Goal: Task Accomplishment & Management: Complete application form

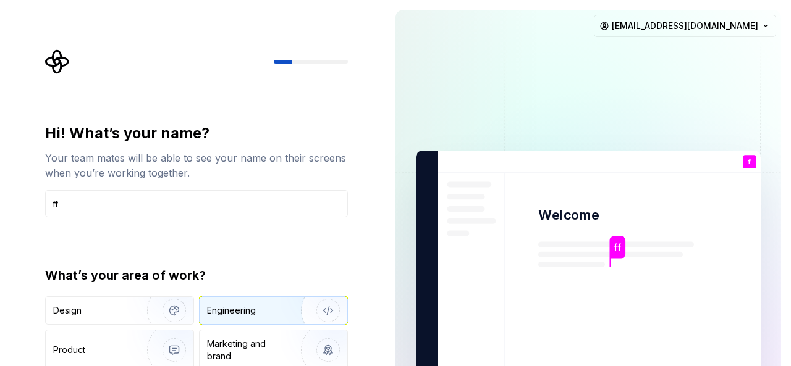
click at [225, 305] on div "Engineering" at bounding box center [231, 311] width 49 height 12
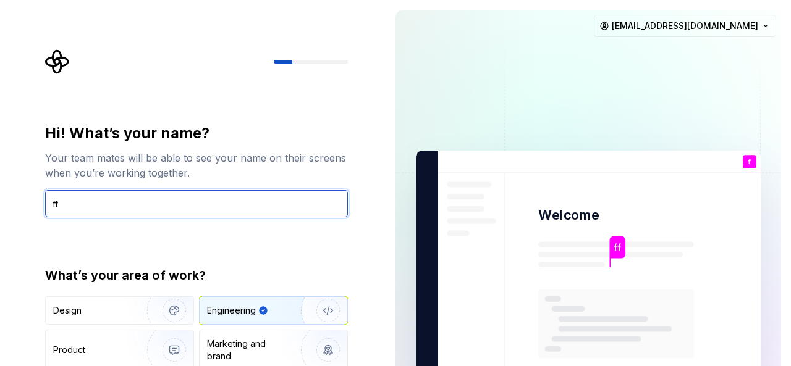
click at [217, 202] on input "ff" at bounding box center [196, 203] width 303 height 27
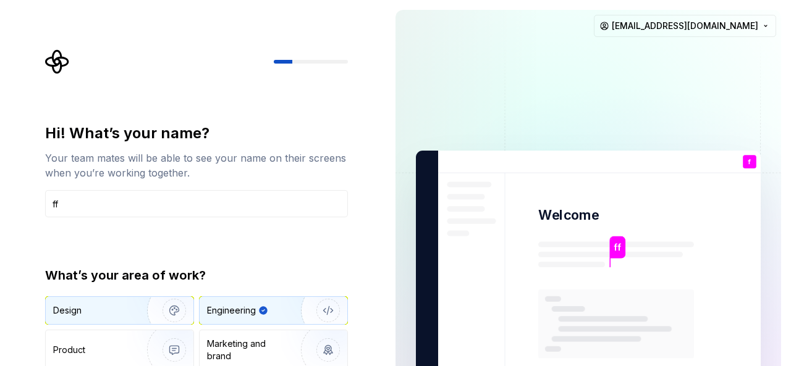
click at [158, 313] on img "button" at bounding box center [166, 310] width 79 height 83
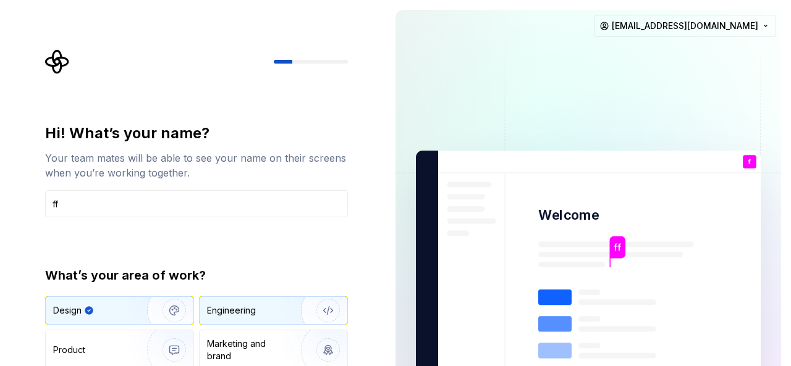
click at [212, 306] on div "Engineering" at bounding box center [231, 311] width 49 height 12
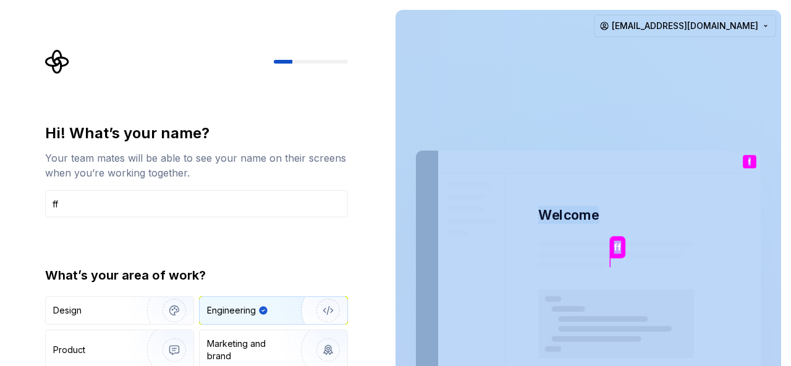
drag, startPoint x: 751, startPoint y: 162, endPoint x: 781, endPoint y: 195, distance: 44.2
click at [760, 250] on div "ff Welcome f You T B +3 [PERSON_NAME] [PERSON_NAME]" at bounding box center [588, 279] width 345 height 256
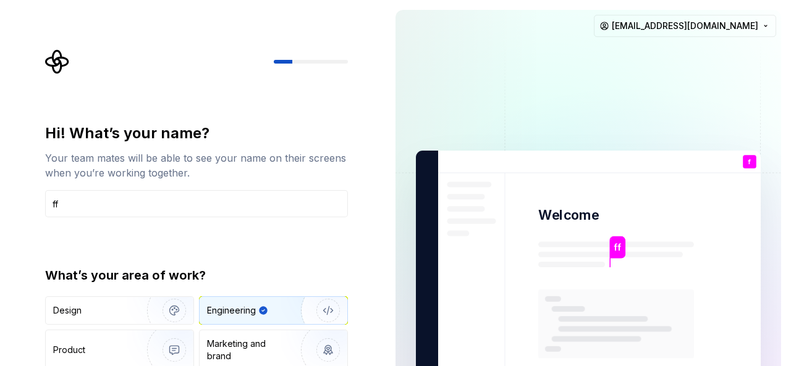
drag, startPoint x: 790, startPoint y: 180, endPoint x: 790, endPoint y: 290, distance: 110.0
click at [790, 290] on div "ff Welcome f You T B +3 [PERSON_NAME] Jamie [EMAIL_ADDRESS][DOMAIN_NAME]" at bounding box center [587, 278] width 405 height 557
drag, startPoint x: 788, startPoint y: 295, endPoint x: 765, endPoint y: 288, distance: 23.7
click at [781, 295] on div "ff Welcome f You T B +3 [PERSON_NAME] Jamie [EMAIL_ADDRESS][DOMAIN_NAME]" at bounding box center [587, 278] width 405 height 557
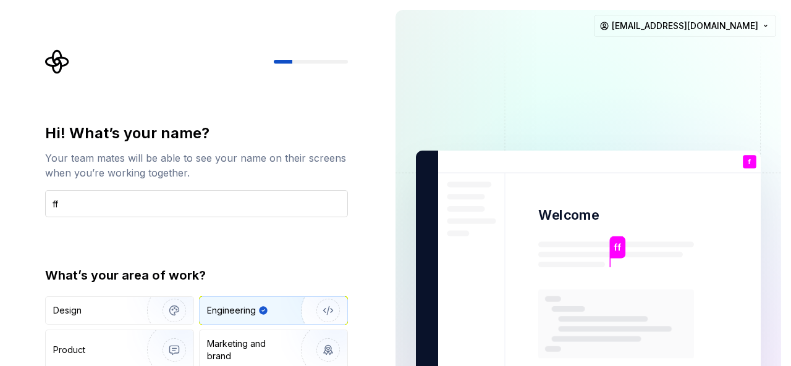
click at [182, 200] on input "ff" at bounding box center [196, 203] width 303 height 27
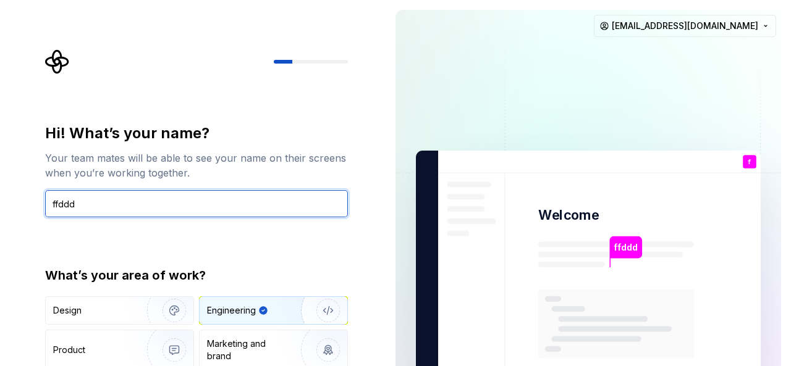
type input "ffddd"
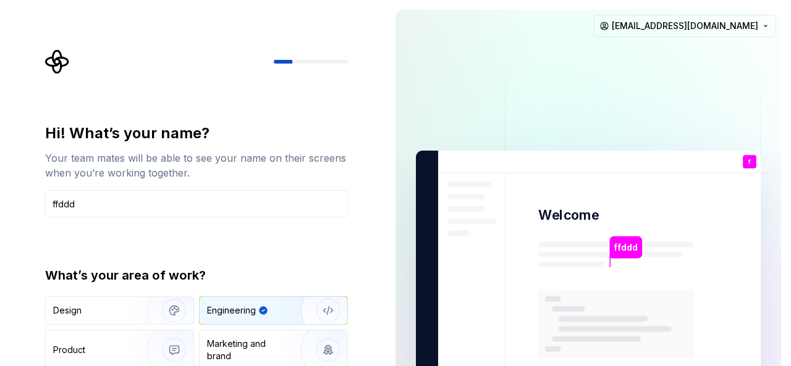
drag, startPoint x: 306, startPoint y: 63, endPoint x: 332, endPoint y: 64, distance: 26.0
click at [332, 64] on div at bounding box center [196, 61] width 303 height 25
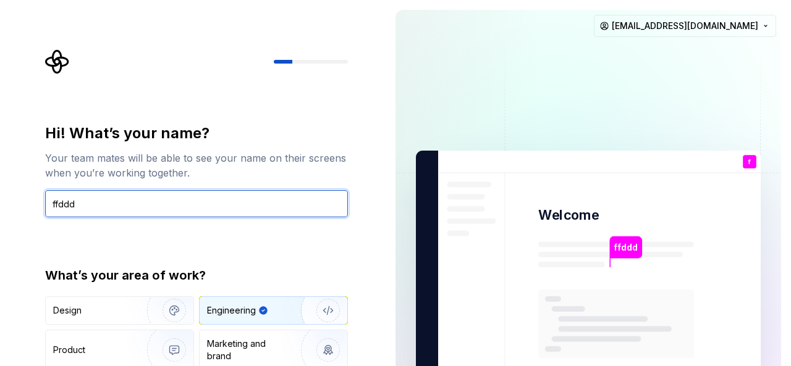
drag, startPoint x: 198, startPoint y: 191, endPoint x: 124, endPoint y: 176, distance: 75.6
click at [124, 177] on div "Hi! What’s your name? Your team mates will be able to see your name on their sc…" at bounding box center [196, 171] width 303 height 94
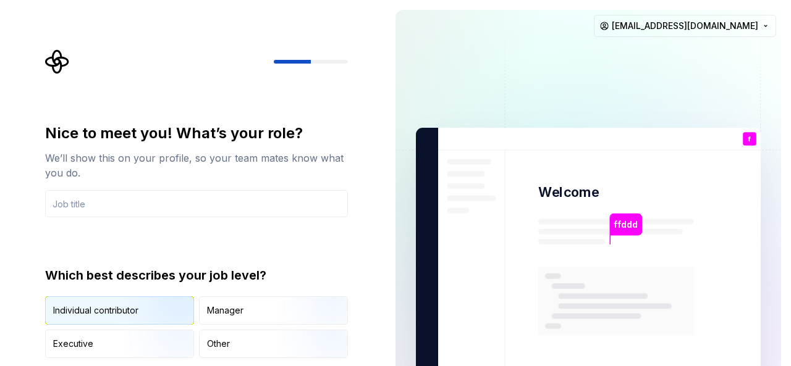
click at [129, 317] on img "button" at bounding box center [163, 326] width 79 height 83
click at [156, 203] on input "text" at bounding box center [196, 203] width 303 height 27
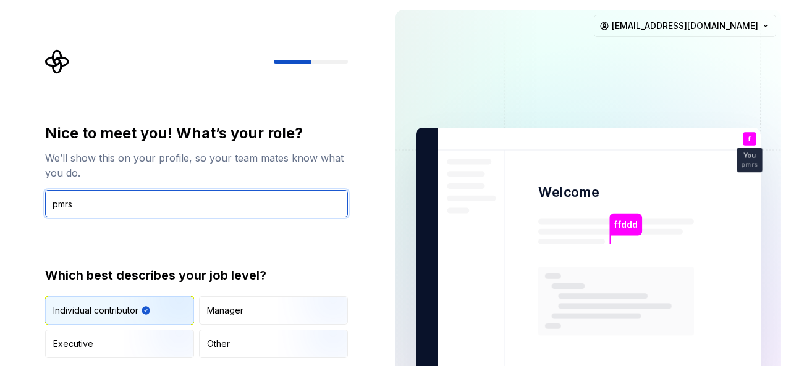
type input "pmrs"
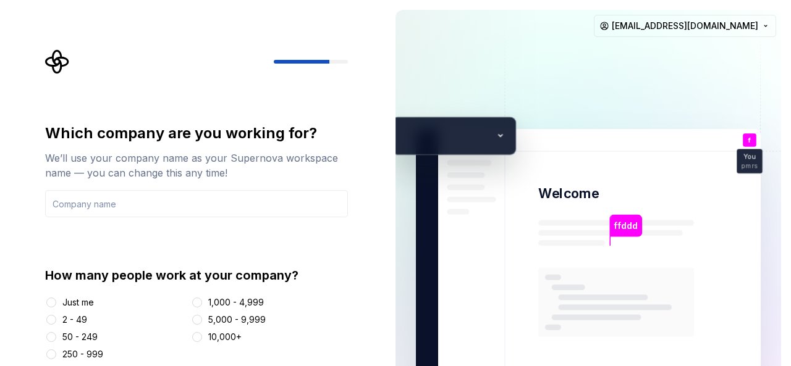
click at [87, 300] on div "Just me" at bounding box center [78, 303] width 32 height 12
click at [56, 300] on button "Just me" at bounding box center [51, 303] width 10 height 10
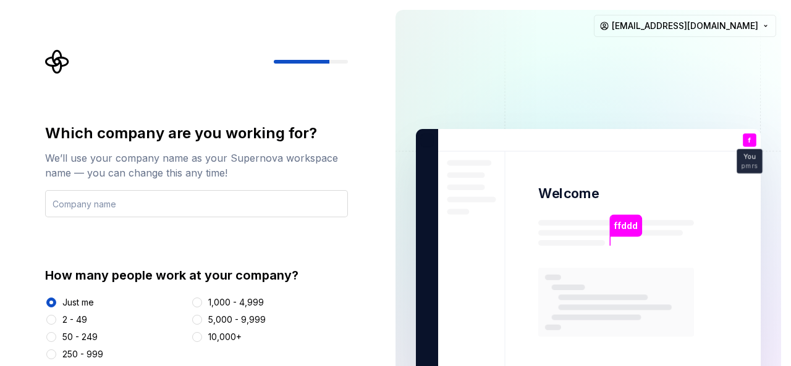
click at [190, 209] on input "text" at bounding box center [196, 203] width 303 height 27
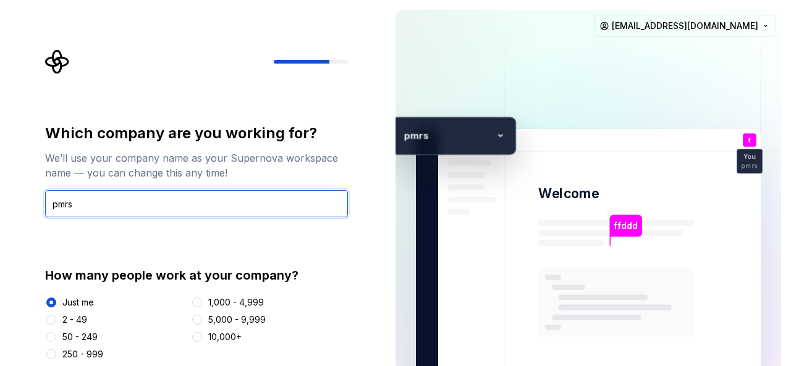
type input "pmrs"
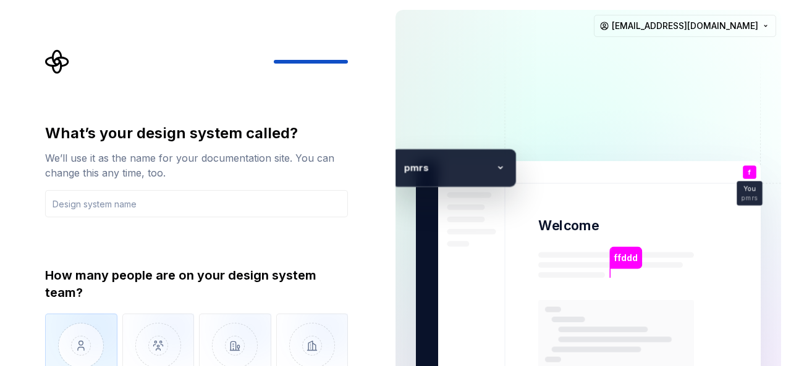
click at [99, 339] on img "button" at bounding box center [81, 355] width 72 height 83
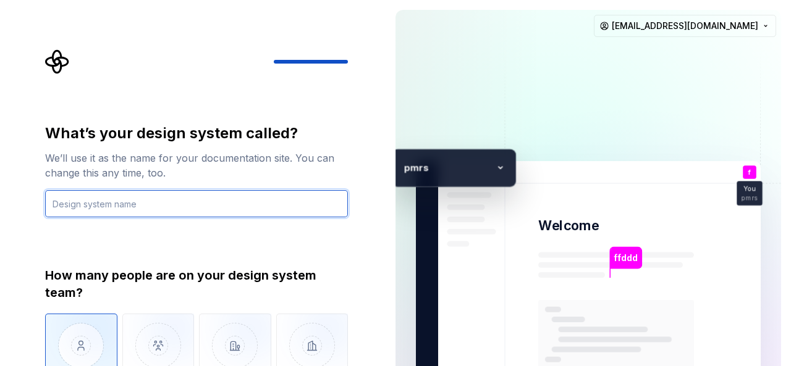
click at [146, 213] on input "text" at bounding box center [196, 203] width 303 height 27
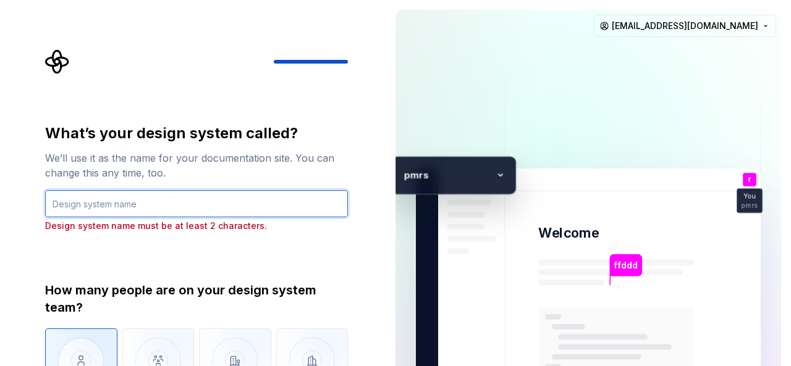
click at [146, 212] on input "text" at bounding box center [196, 203] width 303 height 27
type input "j"
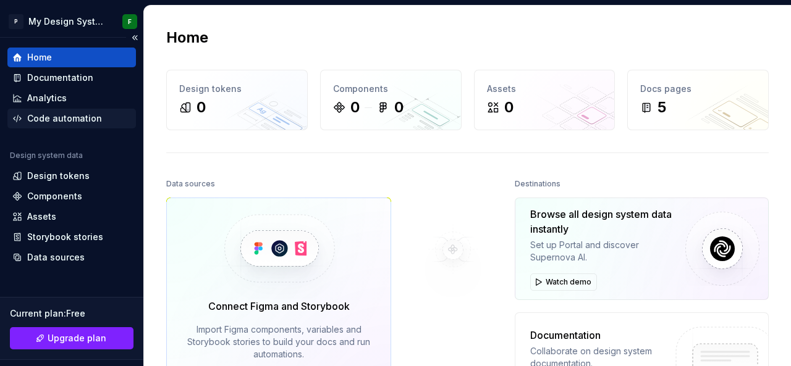
click at [66, 122] on div "Code automation" at bounding box center [64, 118] width 75 height 12
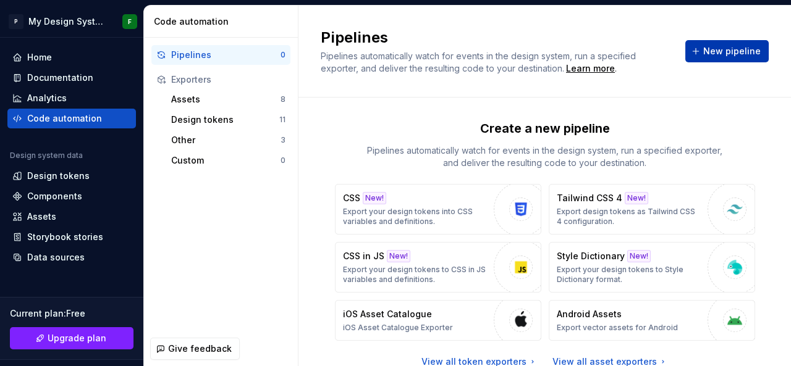
click at [731, 51] on span "New pipeline" at bounding box center [731, 51] width 57 height 12
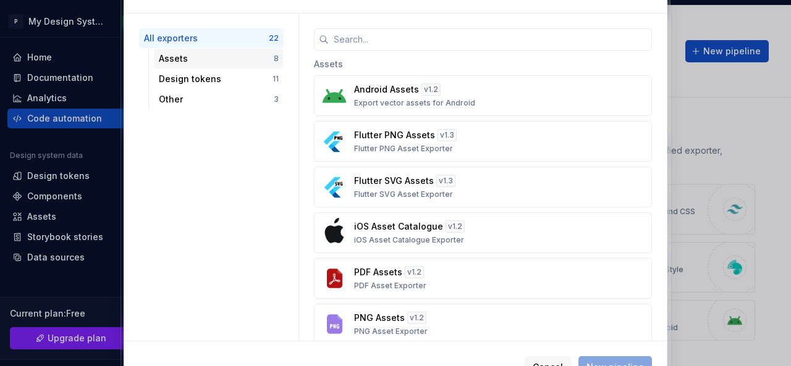
click at [190, 63] on div "Assets" at bounding box center [216, 59] width 115 height 12
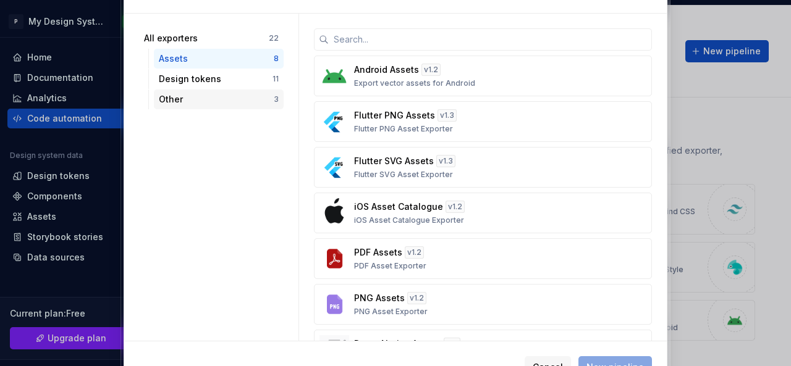
click at [193, 93] on div "Other" at bounding box center [216, 99] width 115 height 12
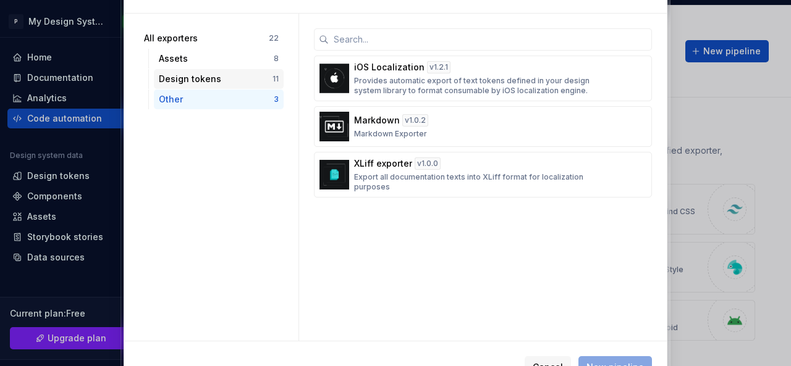
click at [195, 78] on div "Design tokens" at bounding box center [216, 79] width 114 height 12
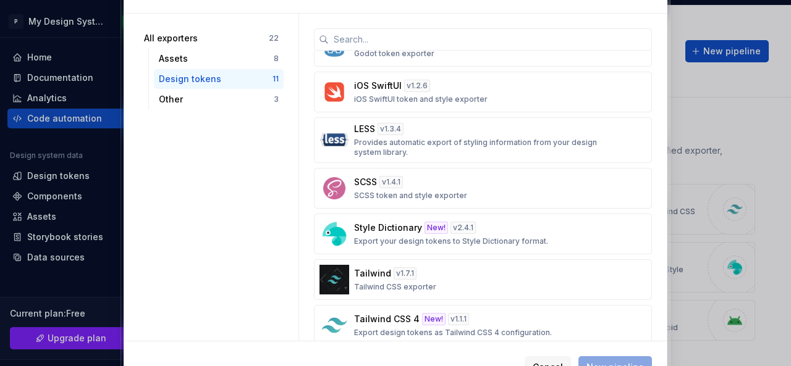
scroll to position [227, 0]
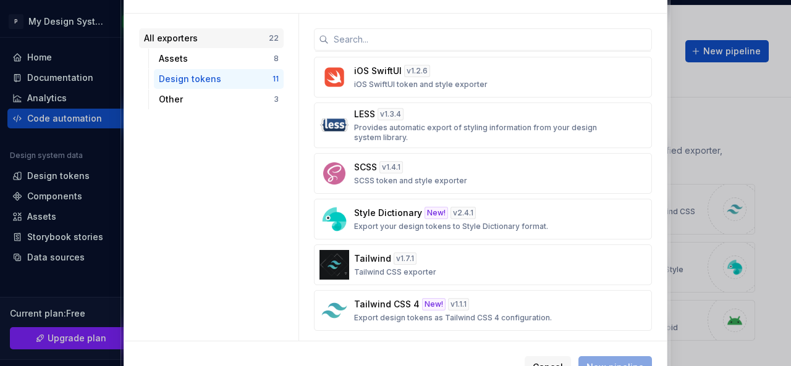
click at [174, 44] on div "All exporters" at bounding box center [206, 38] width 125 height 12
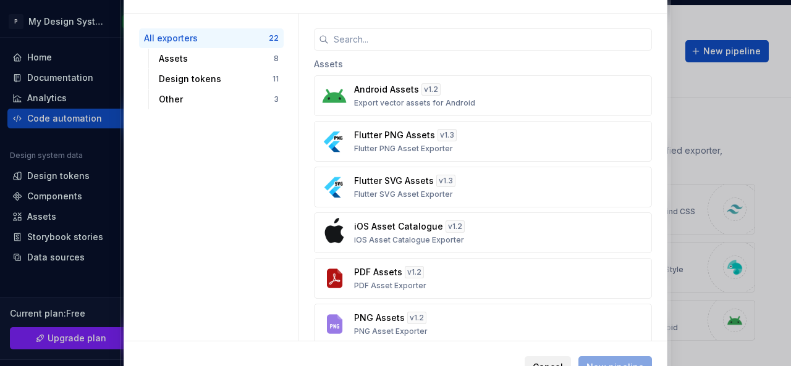
click at [542, 359] on button "Cancel" at bounding box center [547, 367] width 46 height 22
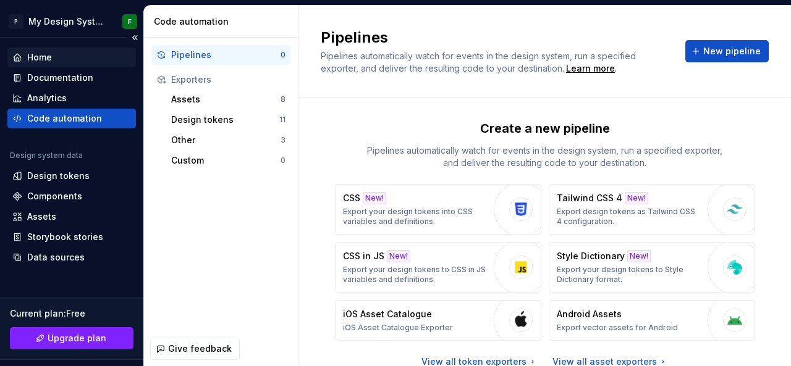
click at [46, 56] on div "Home" at bounding box center [39, 57] width 25 height 12
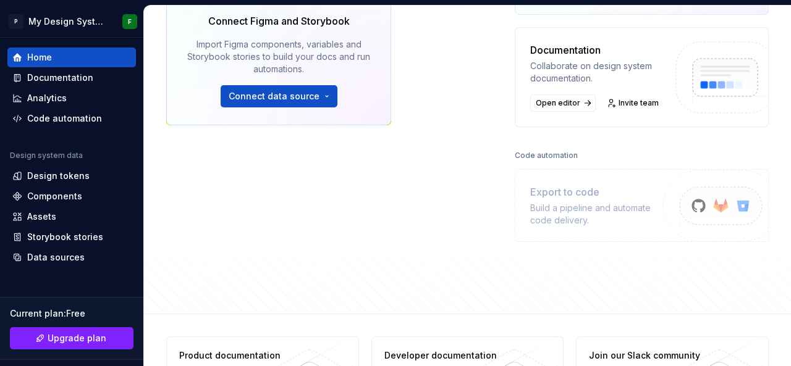
scroll to position [346, 0]
